Goal: Information Seeking & Learning: Learn about a topic

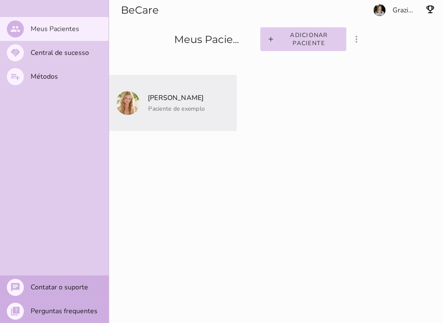
click at [163, 106] on span "Paciente de exemplo" at bounding box center [176, 109] width 57 height 8
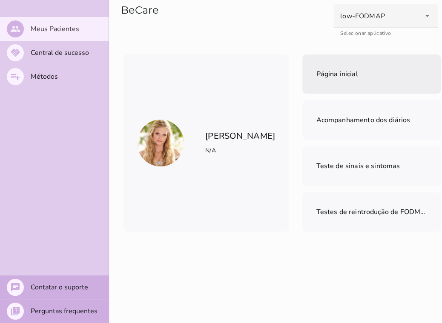
click at [316, 75] on span "Página inicial" at bounding box center [337, 73] width 42 height 9
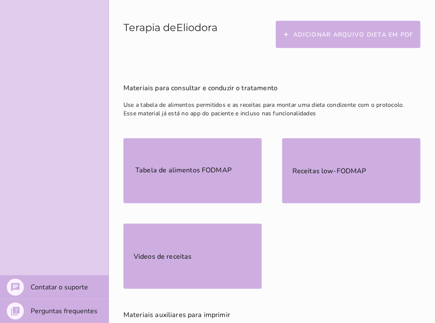
scroll to position [259, 0]
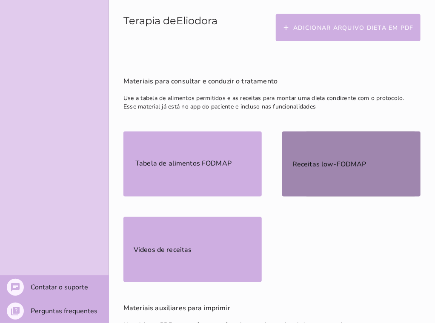
click at [341, 174] on mwc-list-item "Receitas low-FODMAP" at bounding box center [351, 164] width 138 height 65
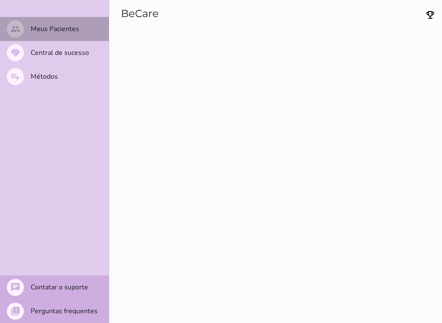
click at [71, 22] on mwc-list-item "people Meus Pacientes" at bounding box center [54, 29] width 109 height 24
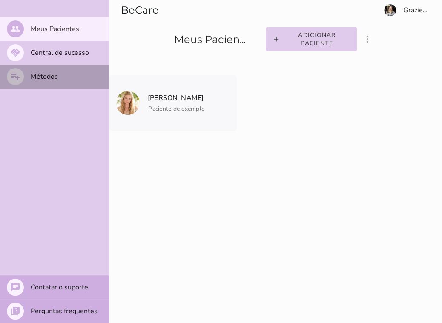
click at [66, 83] on mwc-list-item "playlist_add Métodos" at bounding box center [54, 77] width 109 height 24
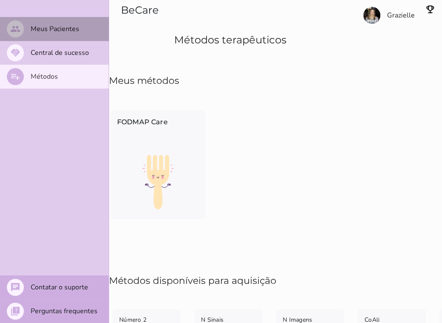
click at [49, 22] on mwc-list-item "people Meus Pacientes" at bounding box center [54, 29] width 109 height 24
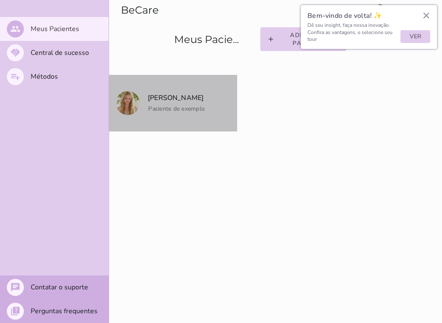
click at [217, 107] on mwc-list-item "[PERSON_NAME] Paciente de exemplo" at bounding box center [173, 103] width 128 height 56
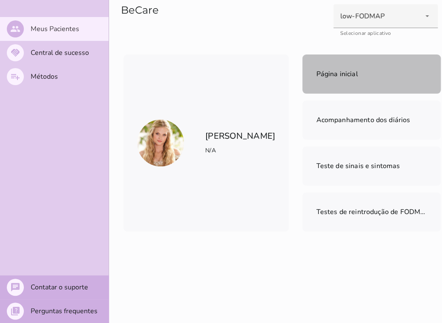
click at [358, 68] on mwc-list-item "Página inicial" at bounding box center [371, 74] width 138 height 39
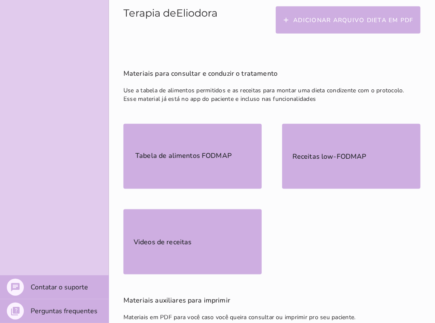
scroll to position [274, 0]
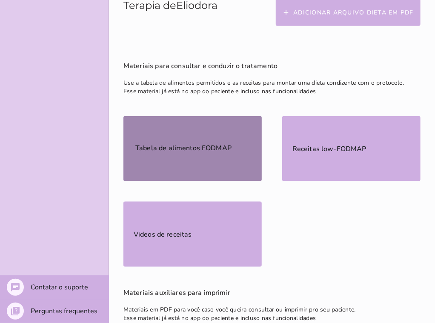
click at [168, 138] on span "Tabela de alimentos FODMAP" at bounding box center [184, 148] width 100 height 22
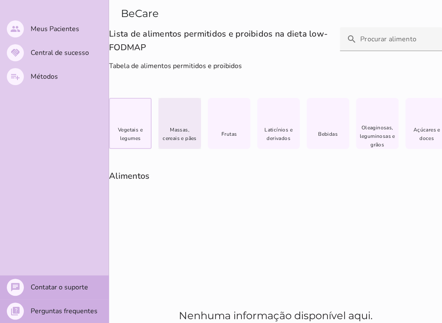
click at [127, 124] on div "Vegetais e legumes" at bounding box center [130, 123] width 43 height 51
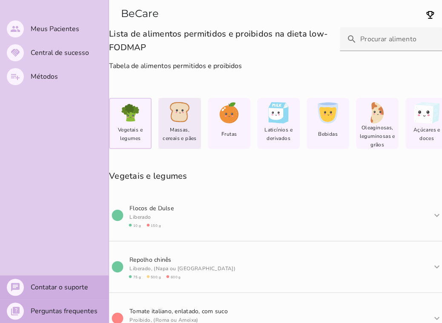
click at [175, 124] on div "Massas, cereais e pães" at bounding box center [179, 123] width 43 height 51
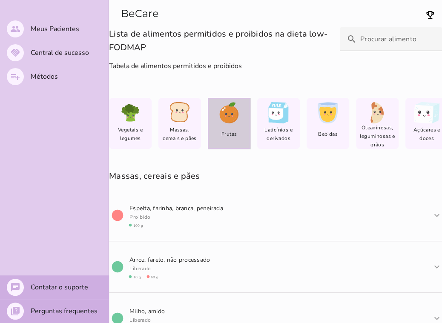
click at [236, 112] on icon at bounding box center [228, 113] width 17 height 17
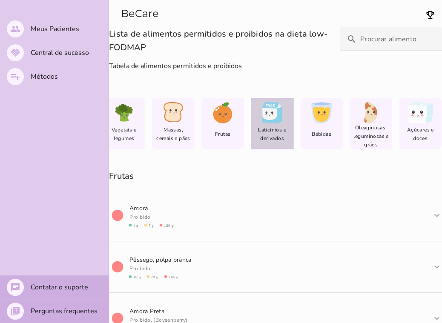
click at [286, 105] on div "lfm-list-milk" at bounding box center [271, 112] width 37 height 21
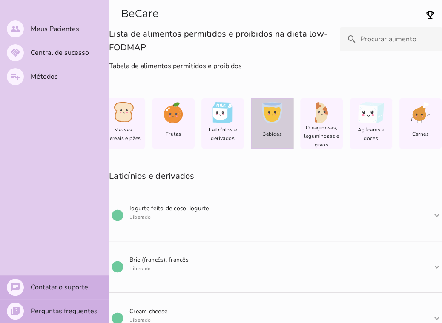
click at [0, 0] on slot "Vegetais e legumes Massas, cereais e pães Frutas lfm-list-milk" at bounding box center [0, 0] width 0 height 0
click at [277, 113] on icon at bounding box center [272, 114] width 17 height 15
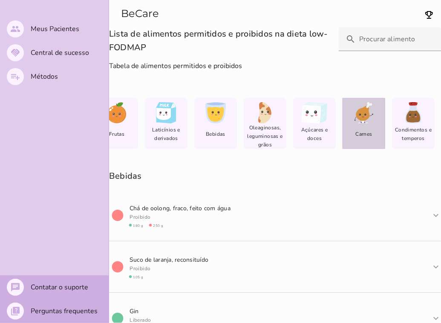
click at [0, 0] on slot "Vegetais e legumes Massas, cereais e pães Frutas lfm-list-milk" at bounding box center [0, 0] width 0 height 0
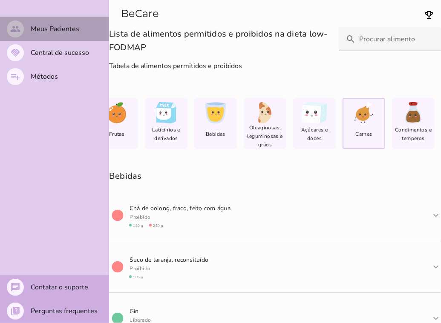
click at [54, 20] on mwc-list-item "people Meus Pacientes" at bounding box center [54, 29] width 109 height 24
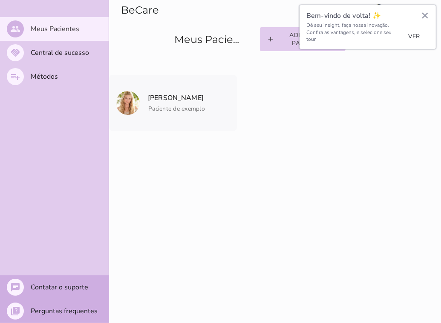
click at [410, 38] on button "Ver" at bounding box center [414, 36] width 30 height 13
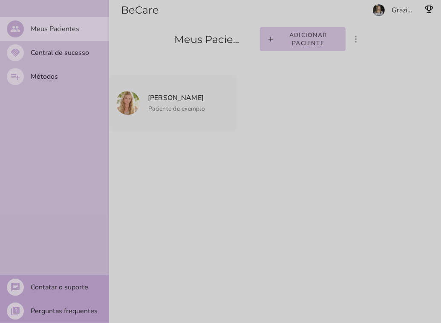
click at [176, 102] on div at bounding box center [220, 161] width 441 height 323
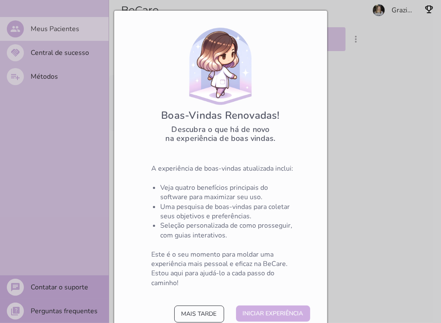
click at [194, 319] on button "Mais tarde" at bounding box center [199, 314] width 50 height 17
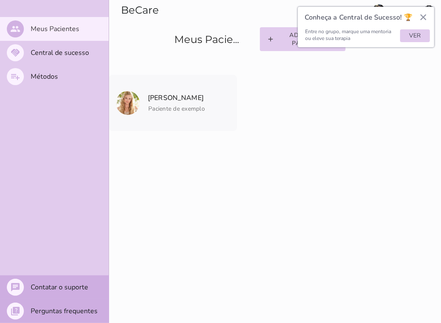
click at [425, 15] on button "×" at bounding box center [423, 17] width 8 height 14
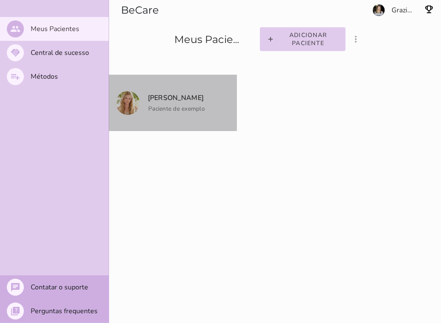
click at [193, 112] on span "Paciente de exemplo" at bounding box center [176, 109] width 57 height 8
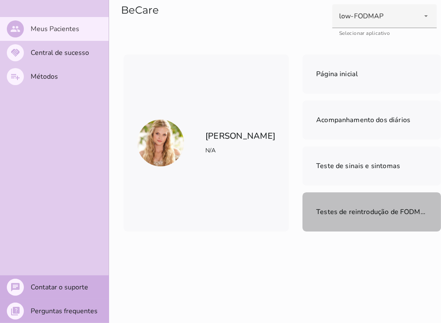
click at [331, 216] on span "Testes de reintrodução de FODMAPs" at bounding box center [374, 211] width 117 height 9
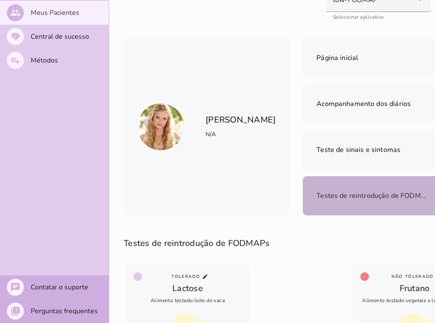
scroll to position [5, 0]
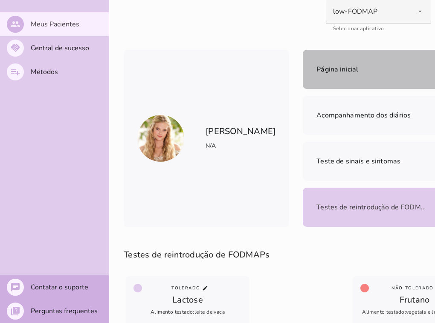
click at [316, 65] on span "Página inicial" at bounding box center [337, 69] width 42 height 9
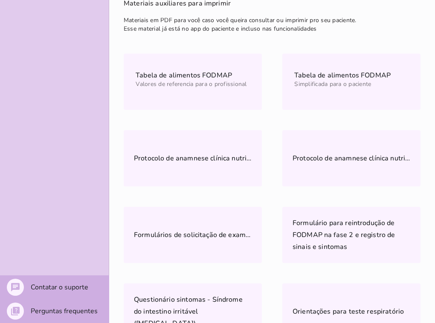
scroll to position [568, 0]
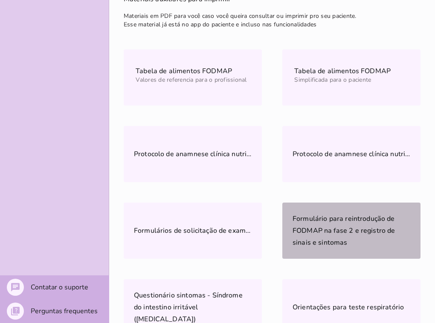
click at [345, 233] on span "Formulário para reintrodução de FODMAP na fase 2 e registro de sinais e sintomas" at bounding box center [343, 230] width 103 height 33
